Goal: Communication & Community: Share content

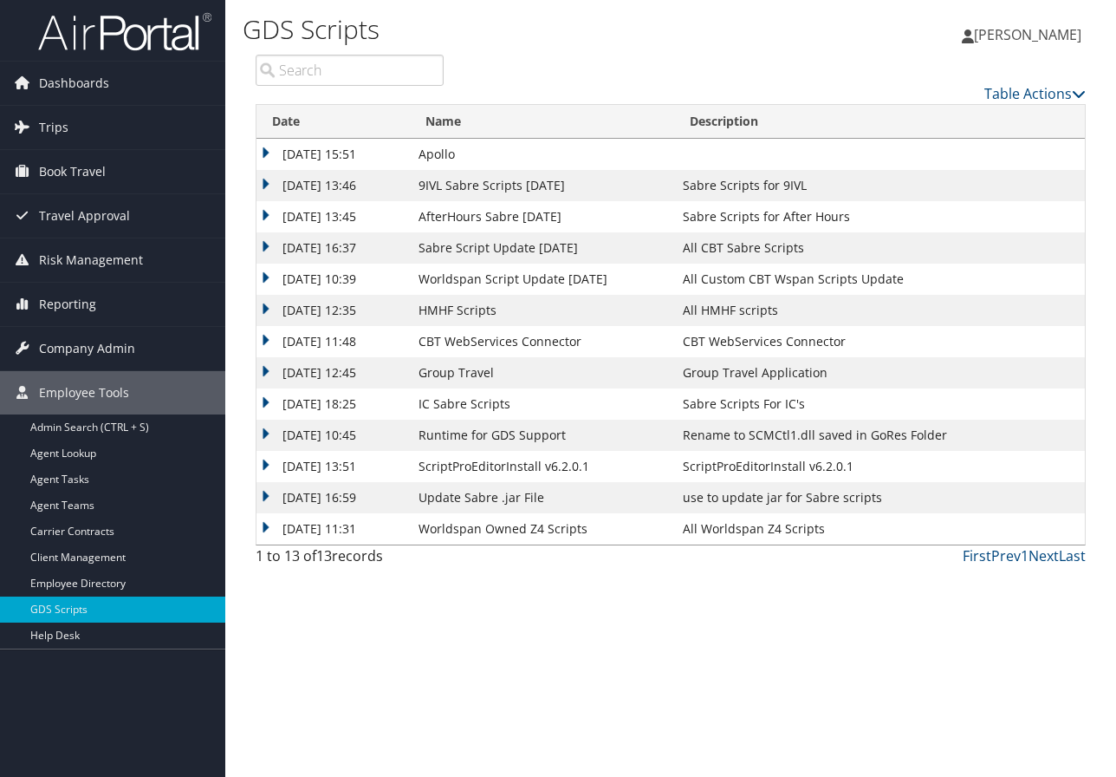
click at [1049, 674] on div "GDS Scripts Marie Larsen Marie Larsen My Settings Travel Agency Contacts Log Co…" at bounding box center [670, 388] width 891 height 777
click at [94, 79] on span "Dashboards" at bounding box center [74, 83] width 70 height 43
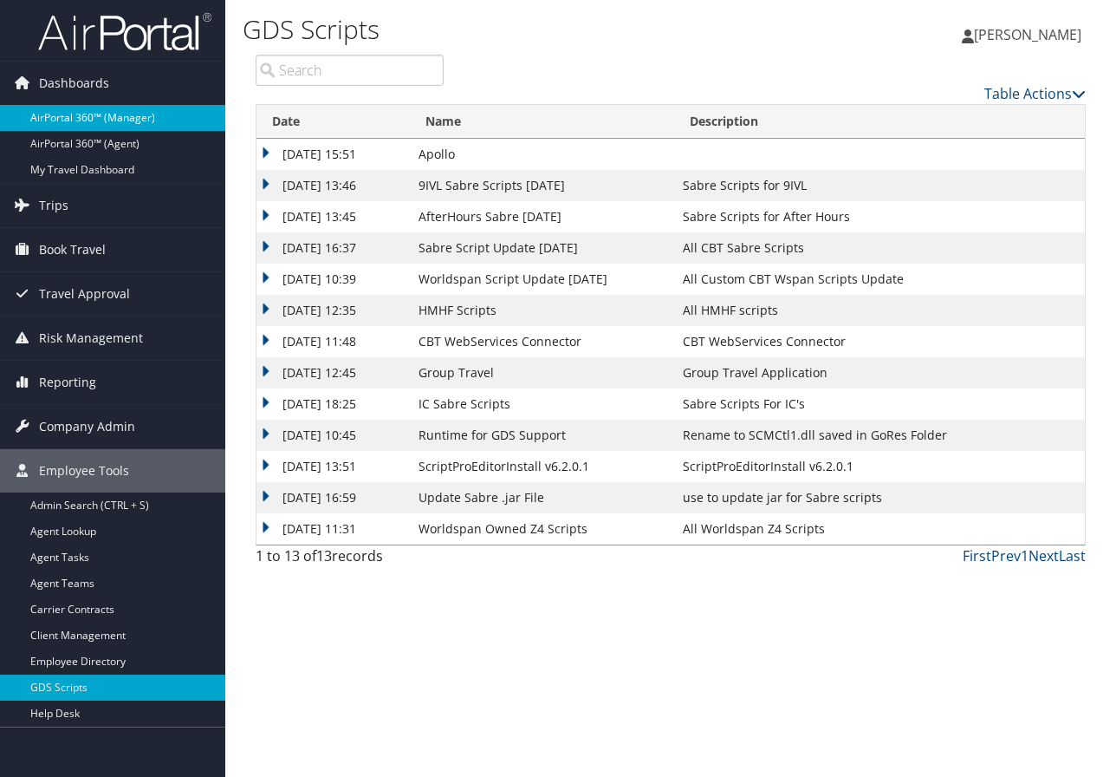
click at [115, 114] on link "AirPortal 360™ (Manager)" at bounding box center [112, 118] width 225 height 26
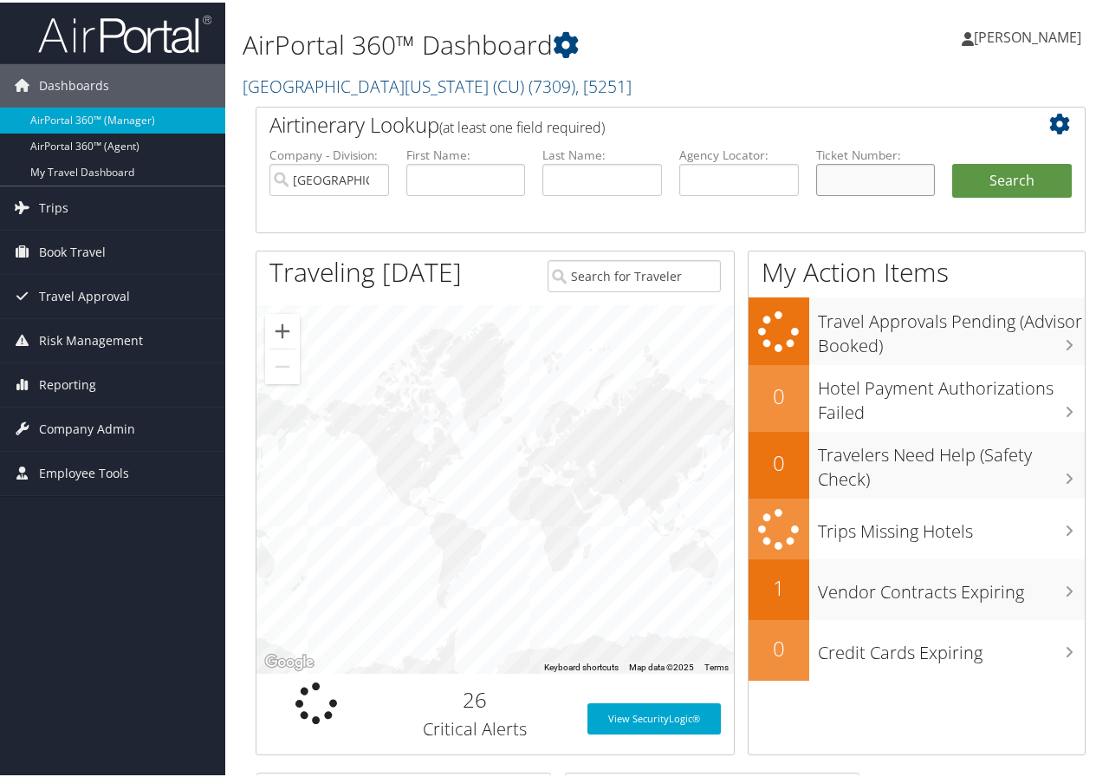
click at [840, 181] on input "text" at bounding box center [877, 177] width 120 height 32
type input "0167232859501"
click at [953, 161] on button "Search" at bounding box center [1013, 178] width 120 height 35
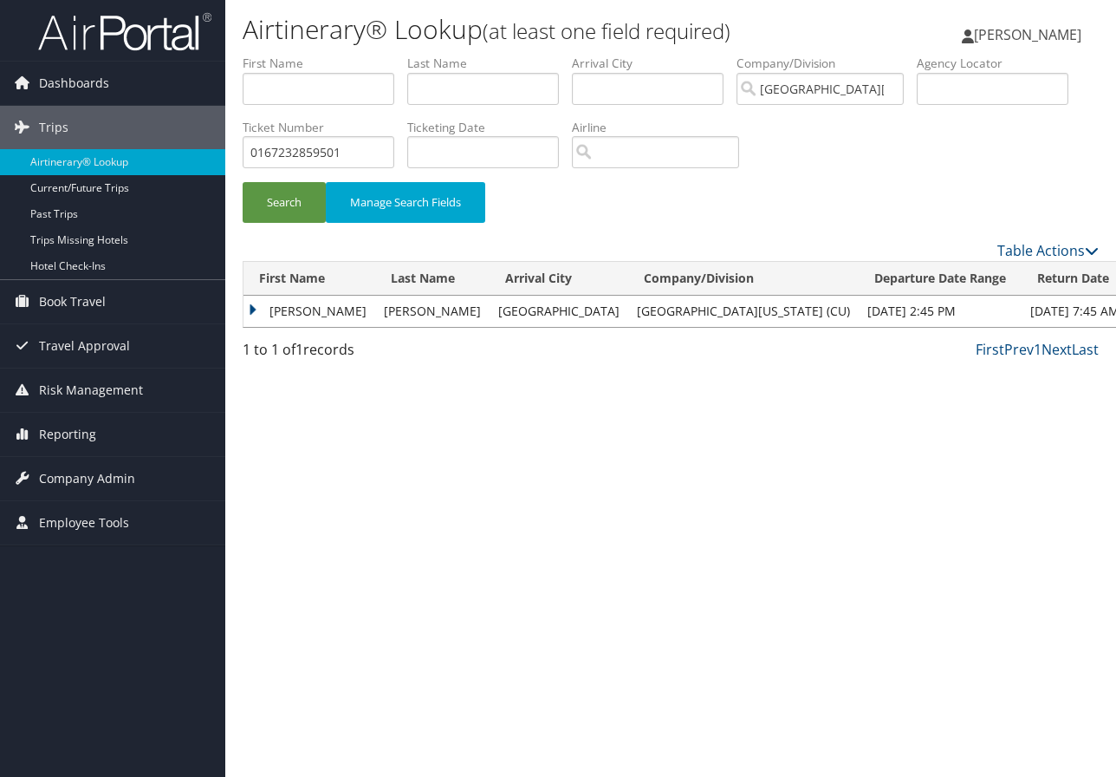
click at [301, 310] on td "LANE MARIE" at bounding box center [310, 311] width 132 height 31
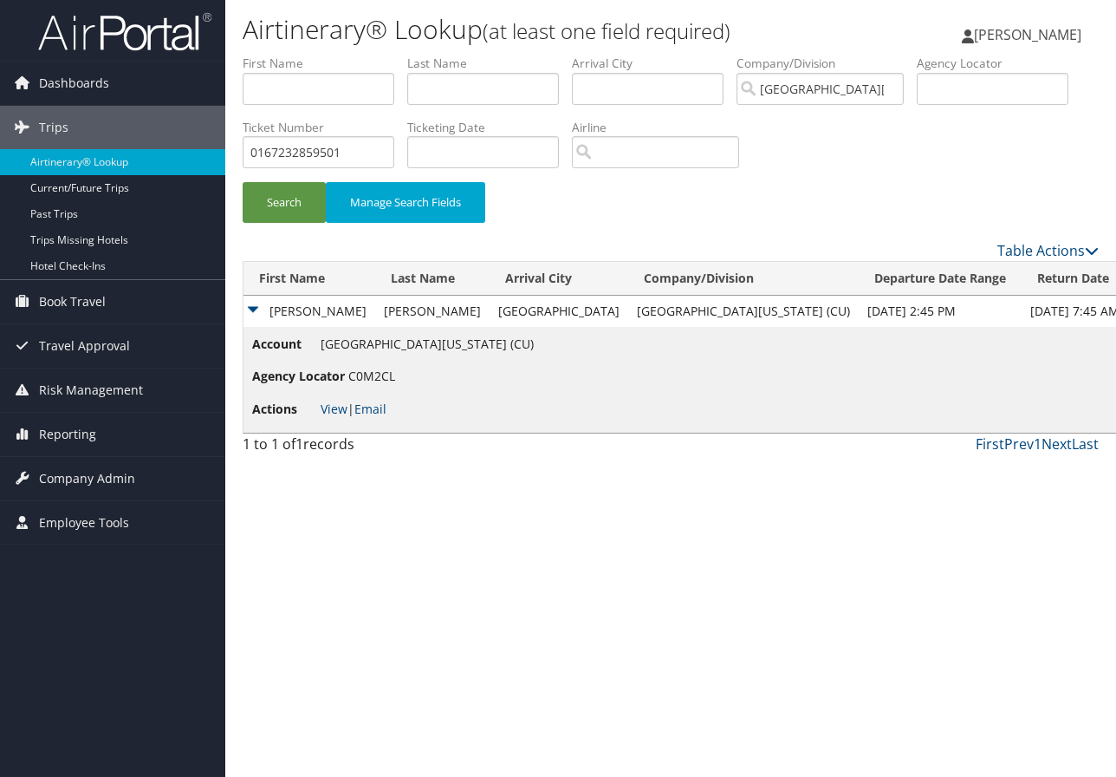
click at [339, 399] on li "Actions View | Email" at bounding box center [393, 409] width 282 height 31
click at [339, 413] on link "View" at bounding box center [334, 408] width 27 height 16
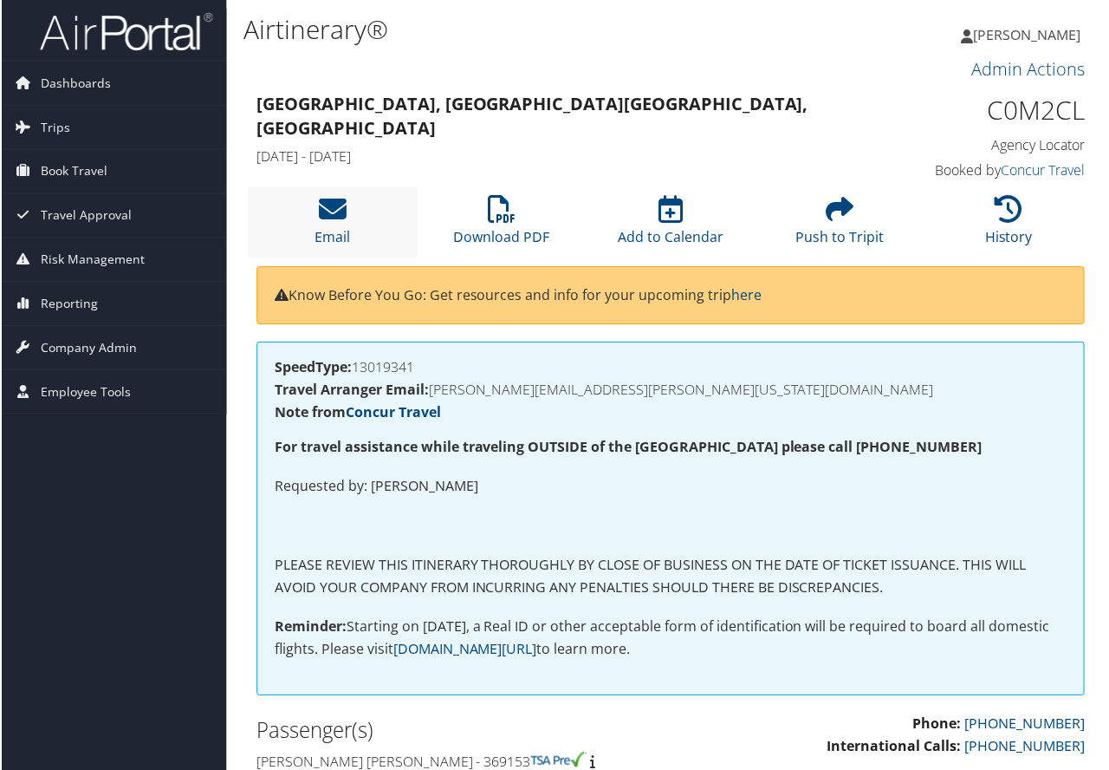
click at [346, 224] on li "Email" at bounding box center [332, 222] width 170 height 70
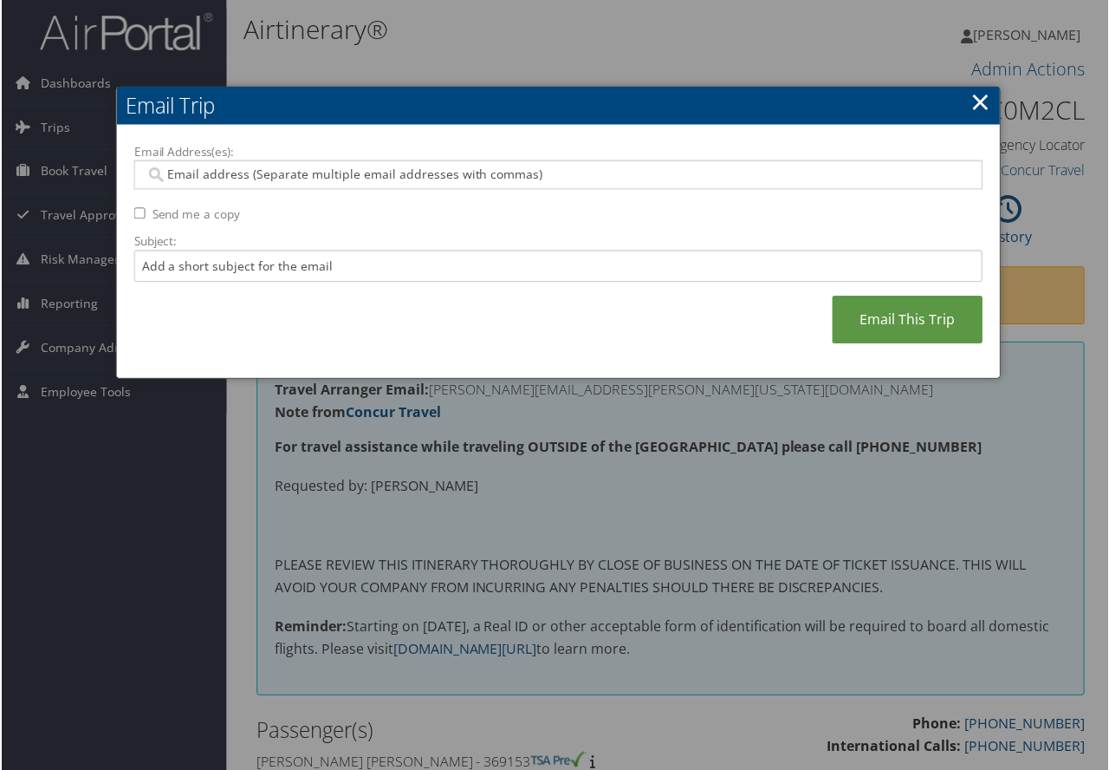
click at [183, 169] on input "Email Address(es):" at bounding box center [558, 174] width 828 height 17
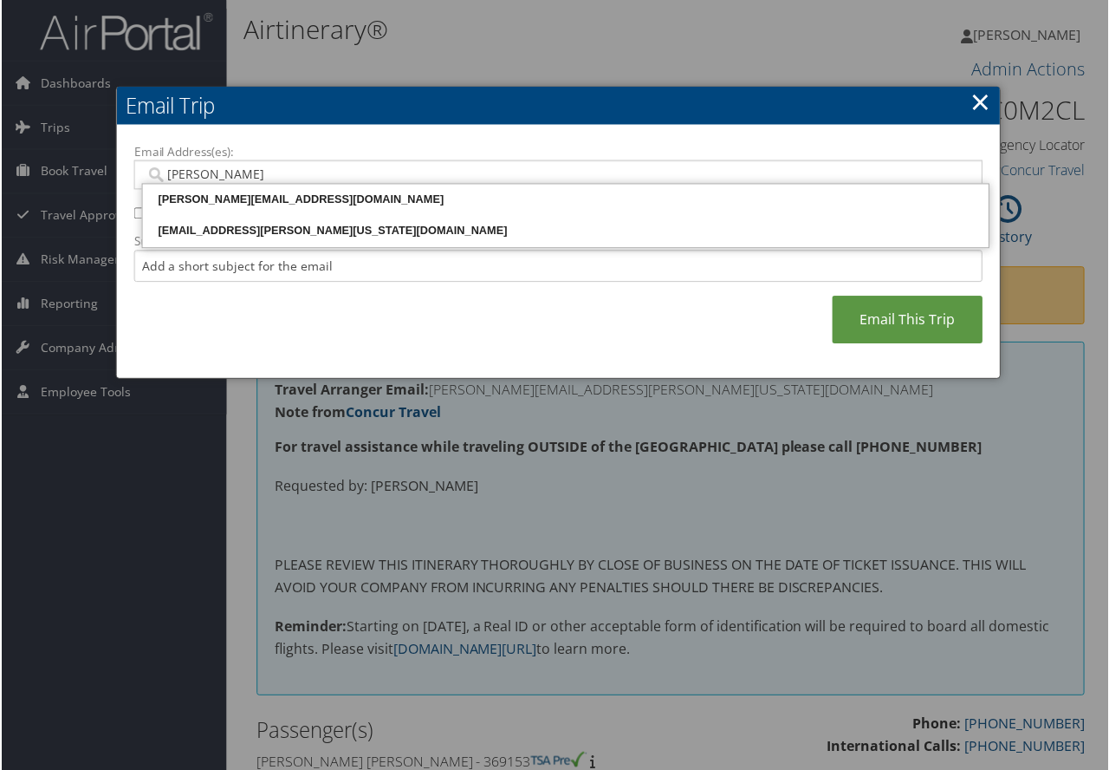
type input "[PERSON_NAME]"
click at [202, 227] on div "[EMAIL_ADDRESS][PERSON_NAME][US_STATE][DOMAIN_NAME]" at bounding box center [565, 231] width 843 height 17
type input "[EMAIL_ADDRESS][PERSON_NAME][US_STATE][DOMAIN_NAME]"
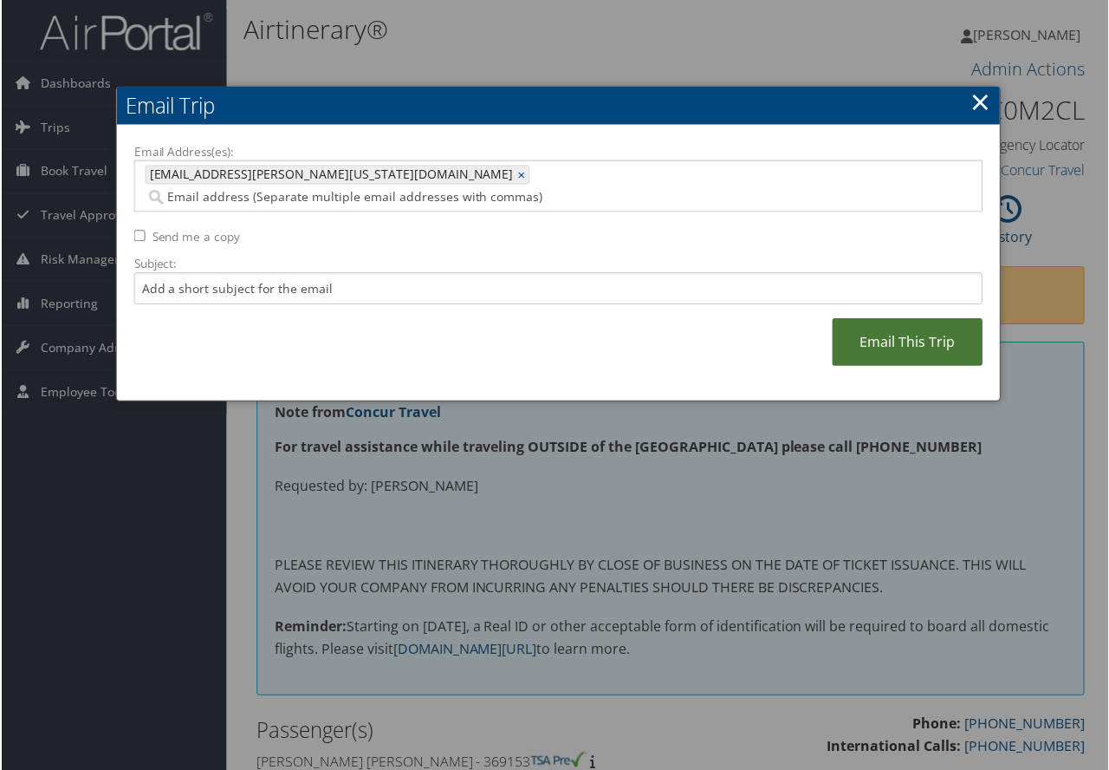
click at [896, 322] on link "Email This Trip" at bounding box center [908, 343] width 151 height 48
